Goal: Complete application form

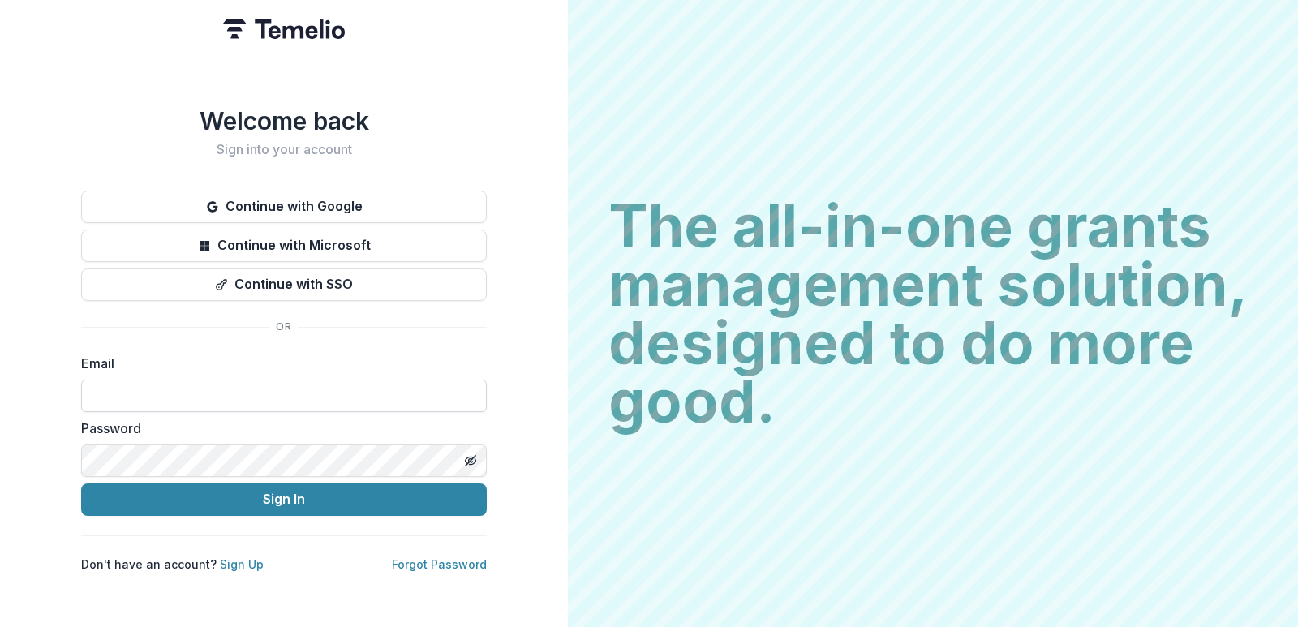
click at [178, 391] on input at bounding box center [284, 396] width 406 height 32
type input "**********"
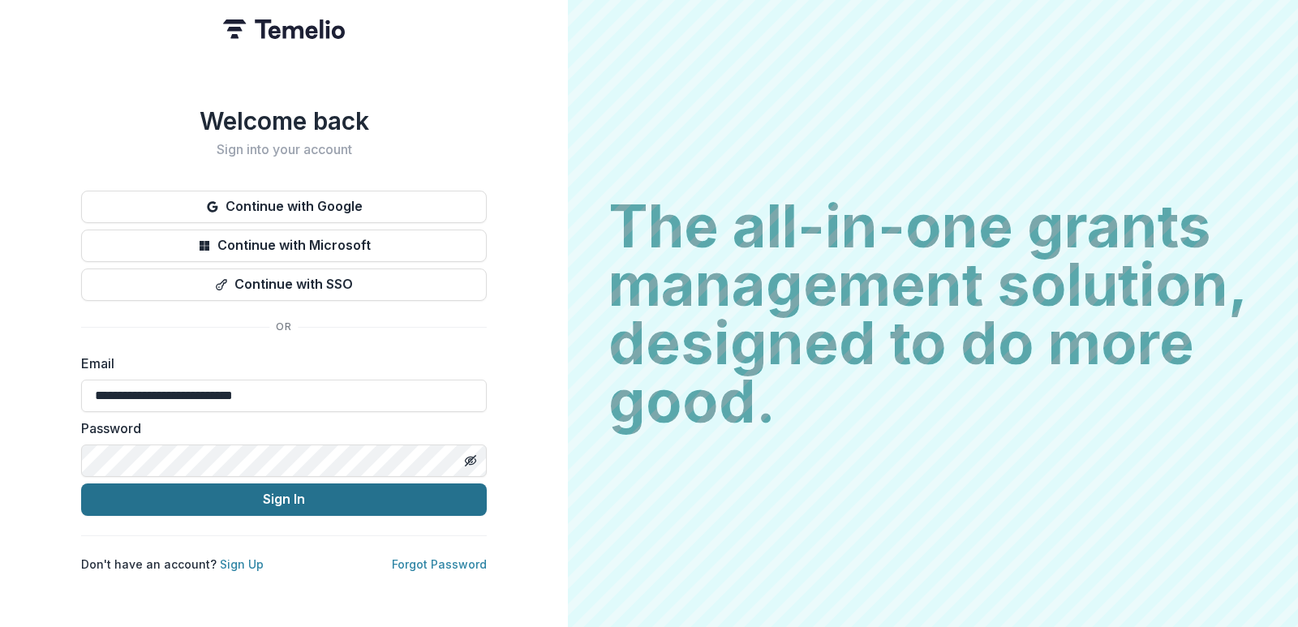
click at [215, 494] on button "Sign In" at bounding box center [284, 500] width 406 height 32
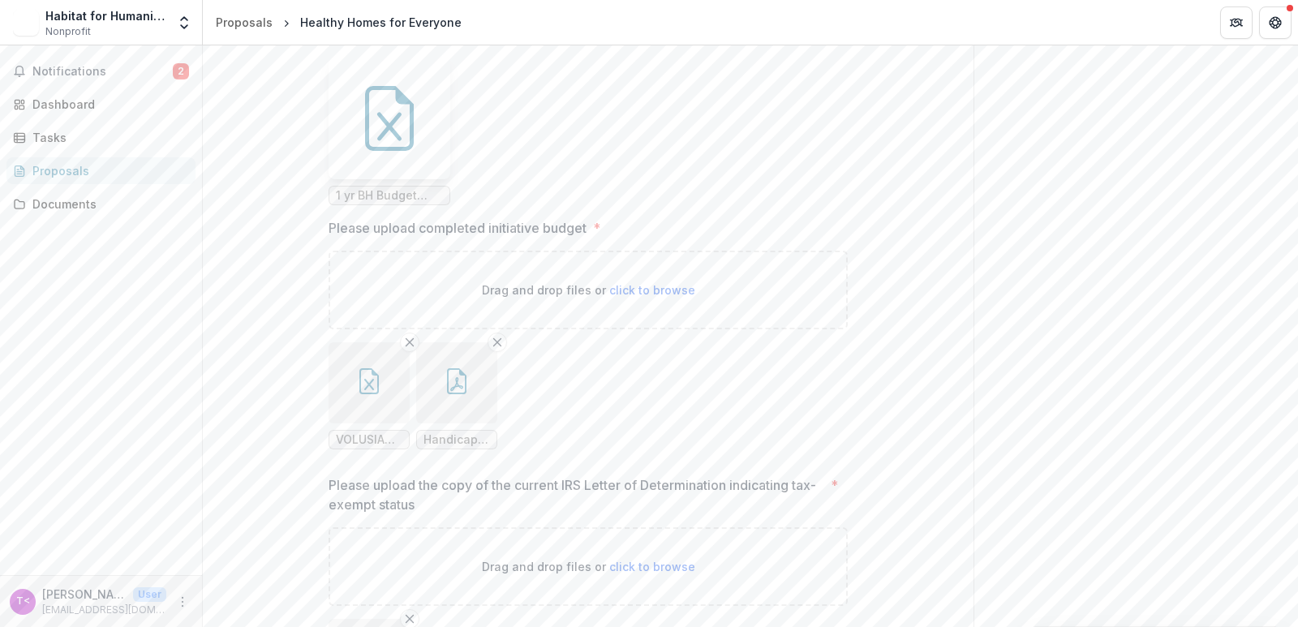
scroll to position [4300, 0]
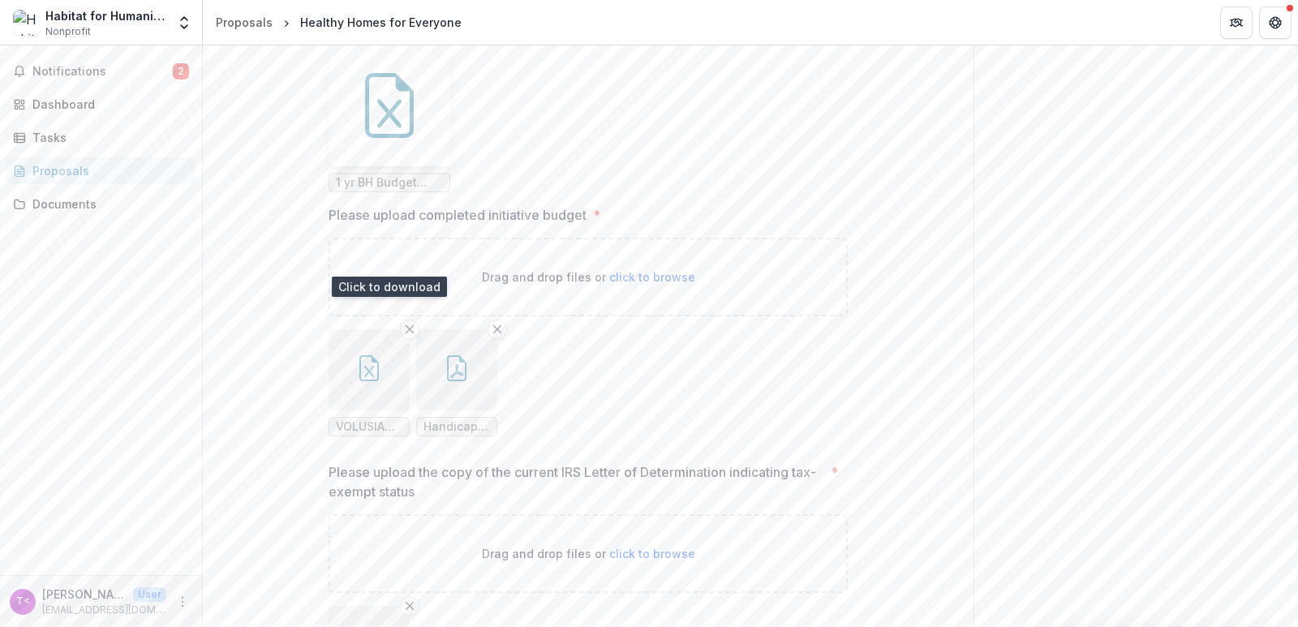
click at [389, 138] on icon at bounding box center [389, 105] width 65 height 65
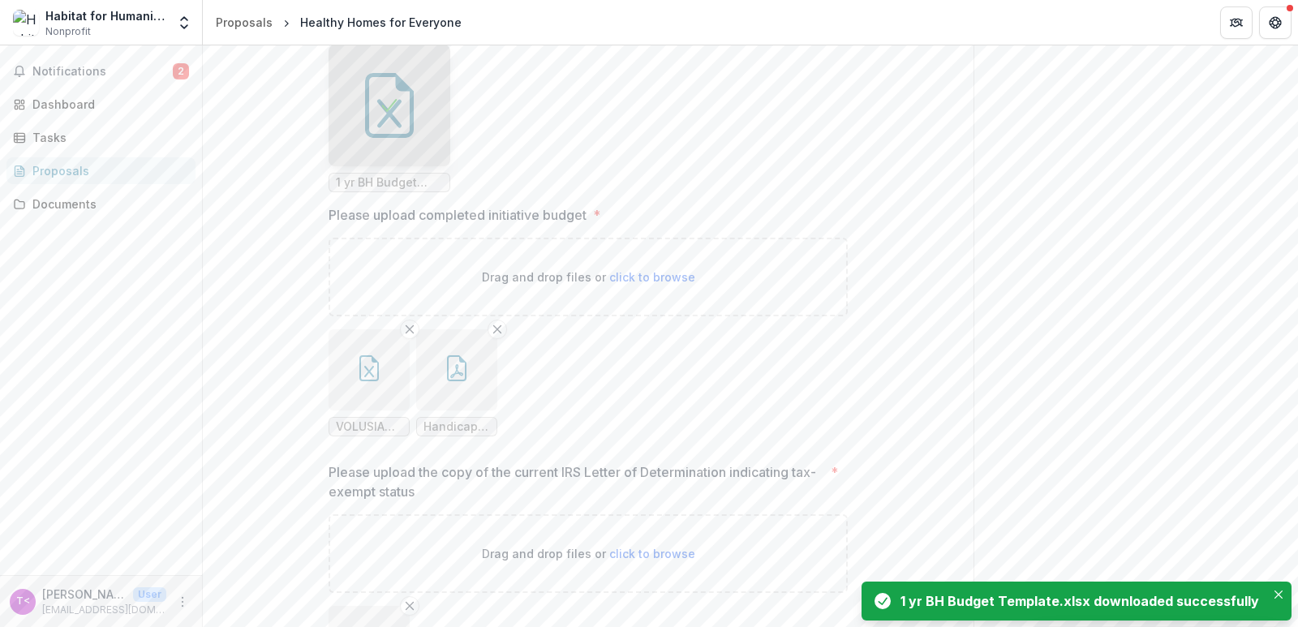
click at [1007, 596] on div "1 yr BH Budget Template.xlsx downloaded successfully" at bounding box center [1080, 600] width 359 height 19
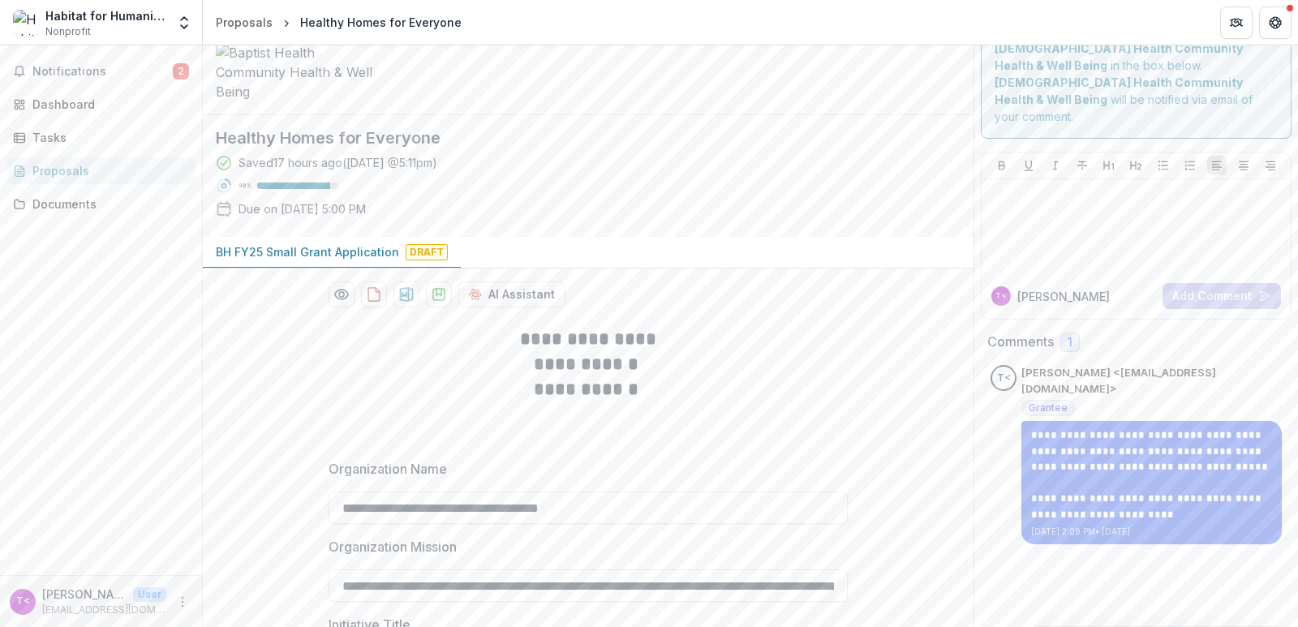
scroll to position [0, 0]
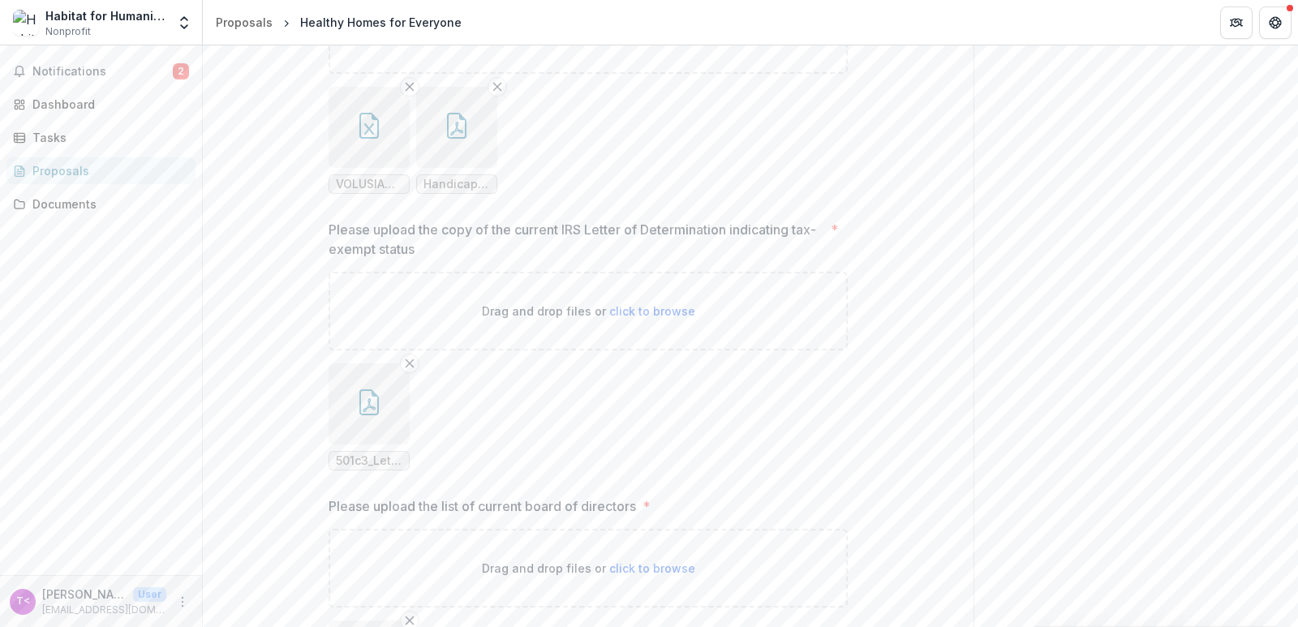
scroll to position [4544, 0]
click at [625, 41] on span "click to browse" at bounding box center [652, 34] width 86 height 14
type input "**********"
click at [492, 92] on icon "Remove File" at bounding box center [497, 86] width 13 height 13
click at [404, 92] on icon "Remove File" at bounding box center [409, 86] width 13 height 13
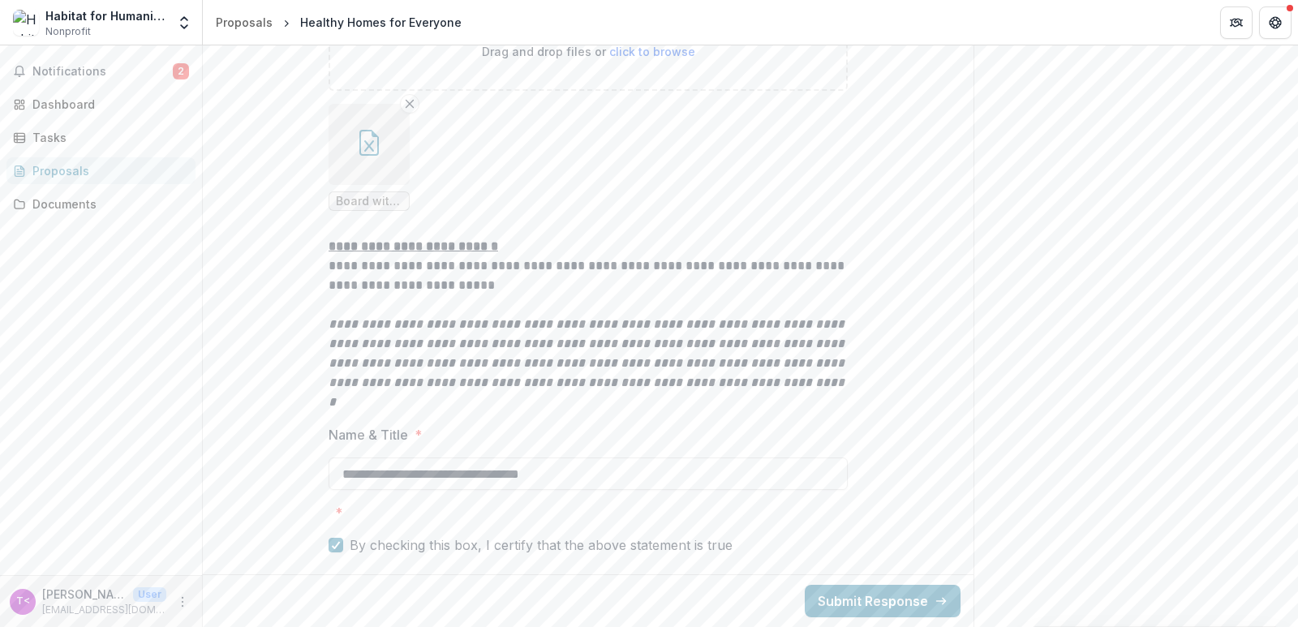
scroll to position [5144, 0]
click at [854, 600] on button "Submit Response" at bounding box center [883, 601] width 156 height 32
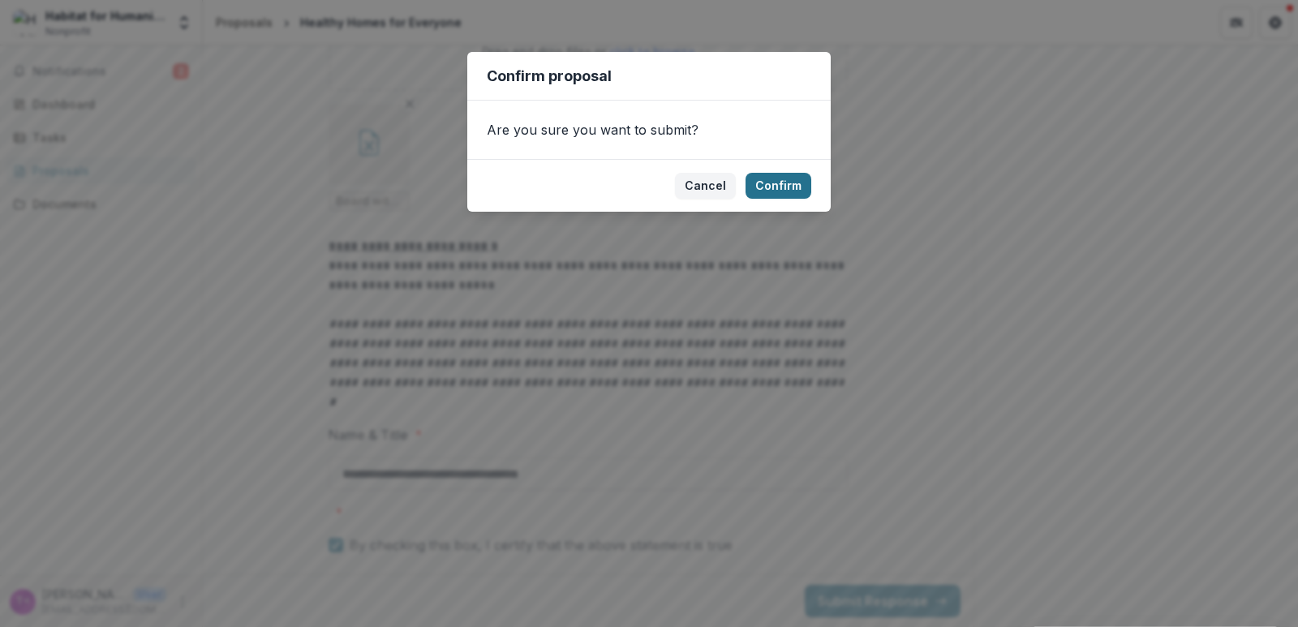
click at [785, 183] on button "Confirm" at bounding box center [779, 186] width 66 height 26
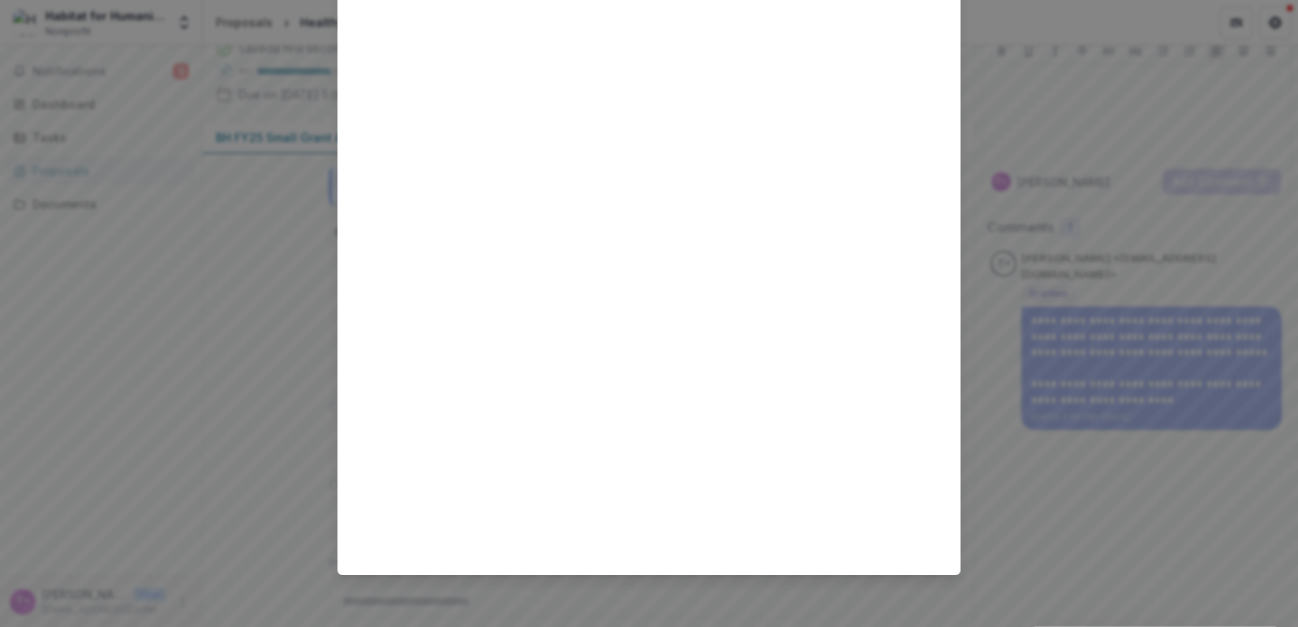
scroll to position [0, 0]
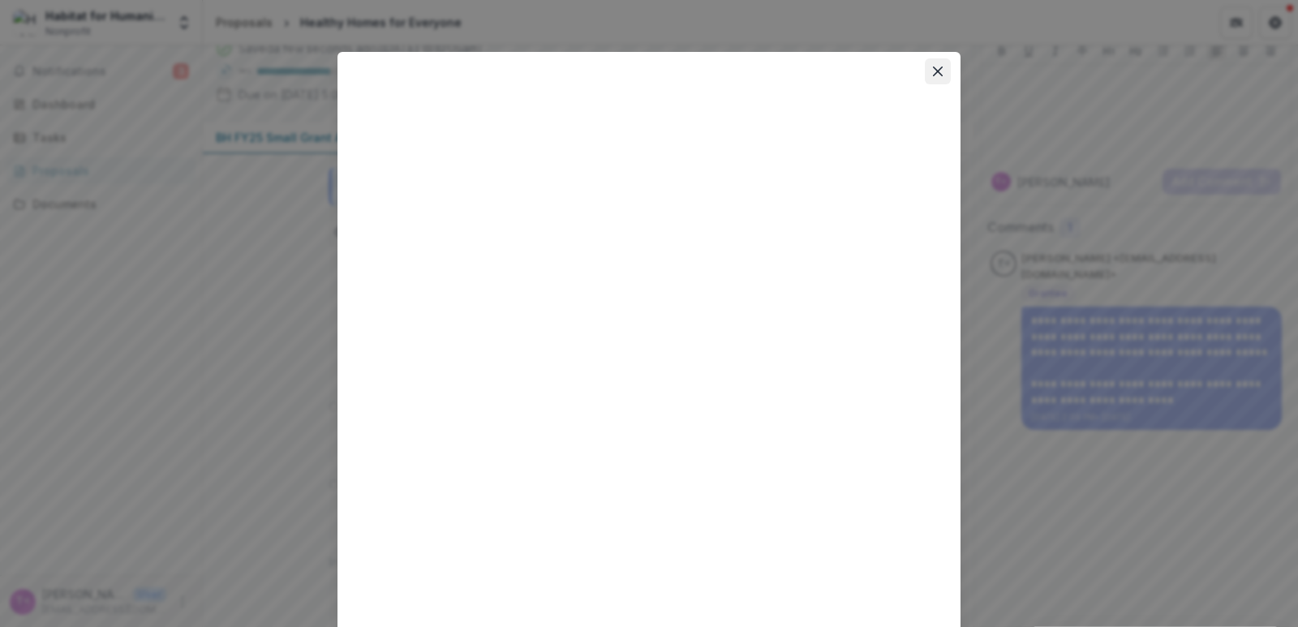
click at [934, 71] on icon "Close" at bounding box center [938, 72] width 10 height 10
